Goal: Transaction & Acquisition: Purchase product/service

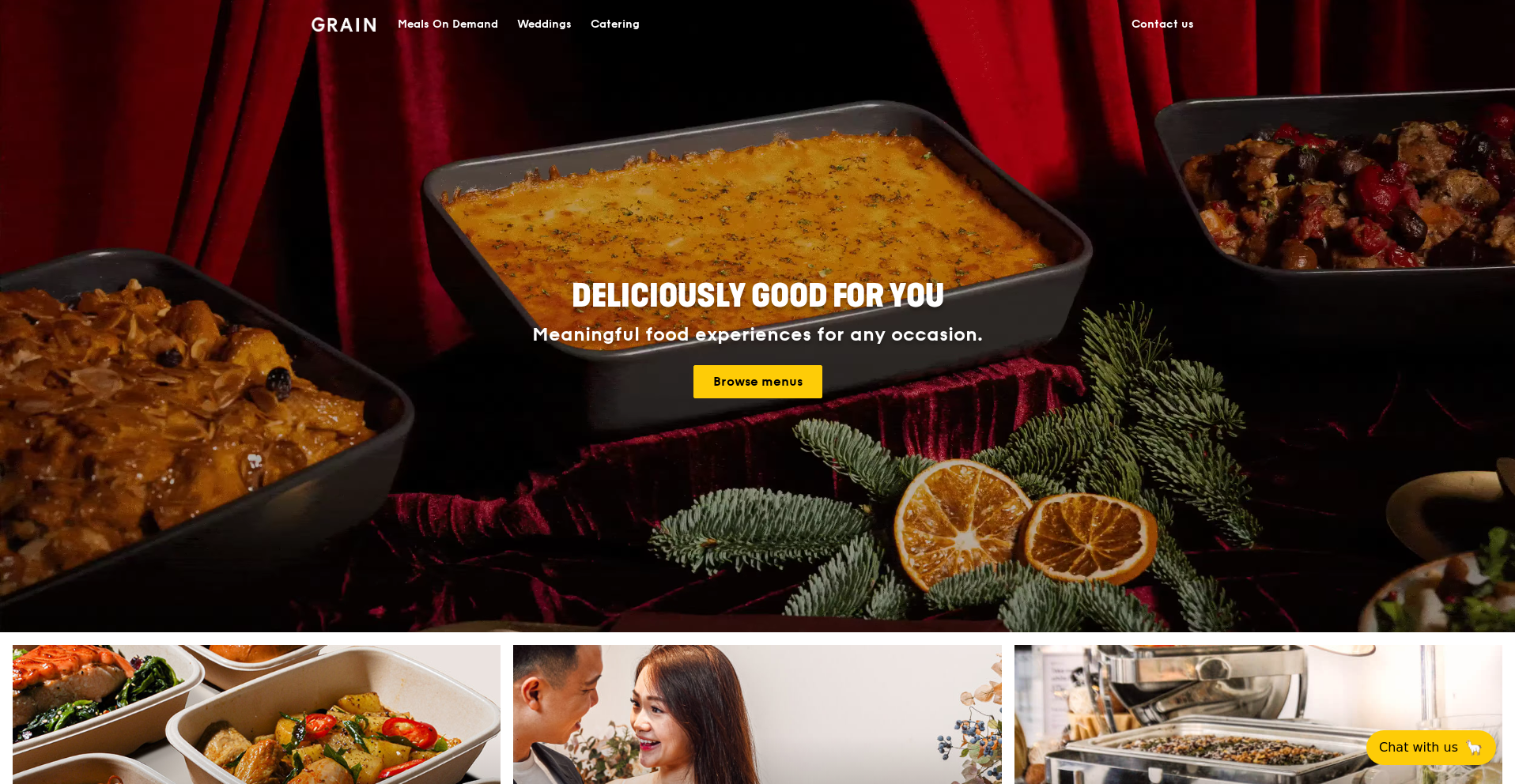
click at [464, 27] on div "Meals On Demand" at bounding box center [448, 24] width 100 height 47
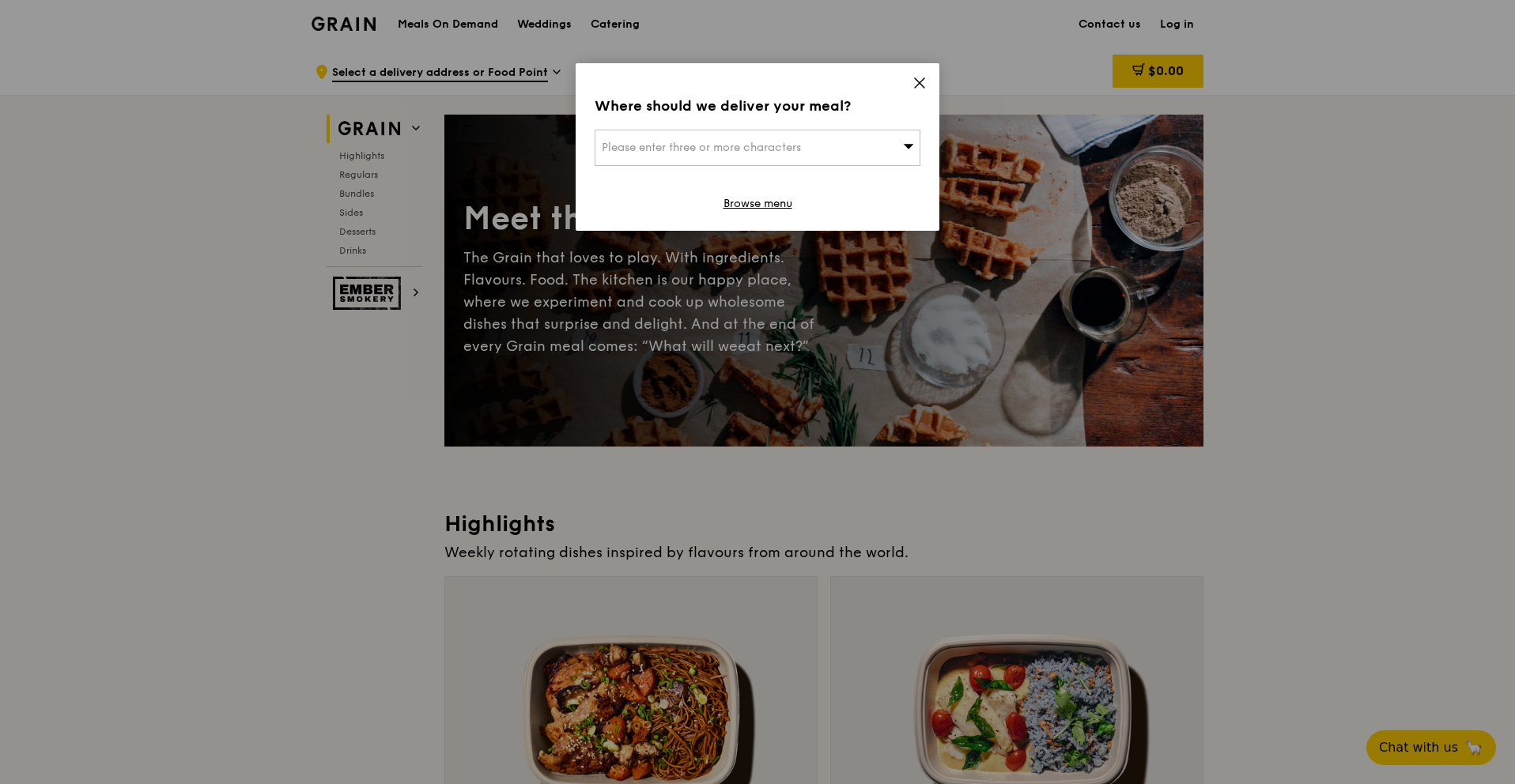
click at [911, 84] on div "Where should we deliver your meal? Please enter three or more characters Browse…" at bounding box center [757, 146] width 363 height 167
click at [916, 84] on icon at bounding box center [919, 82] width 14 height 14
